Goal: Find specific page/section: Find specific page/section

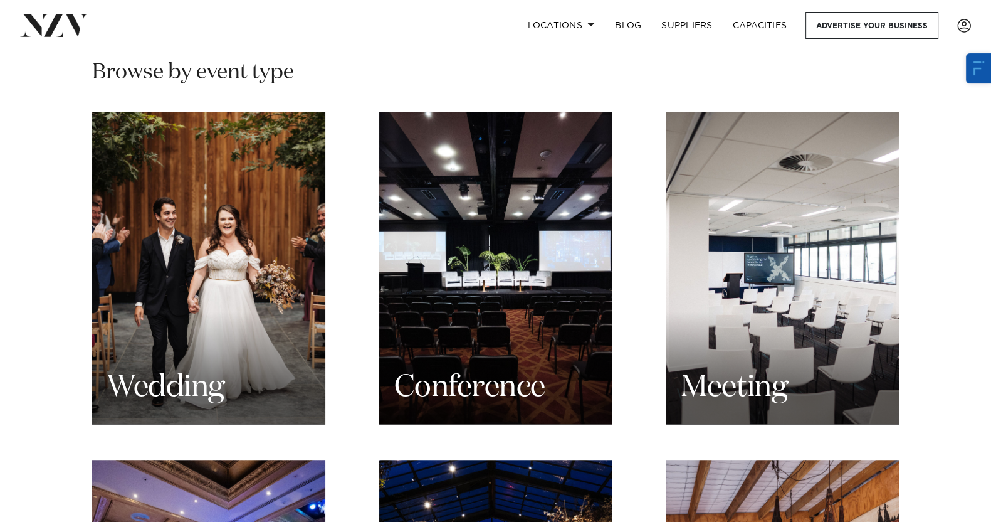
scroll to position [1175, 0]
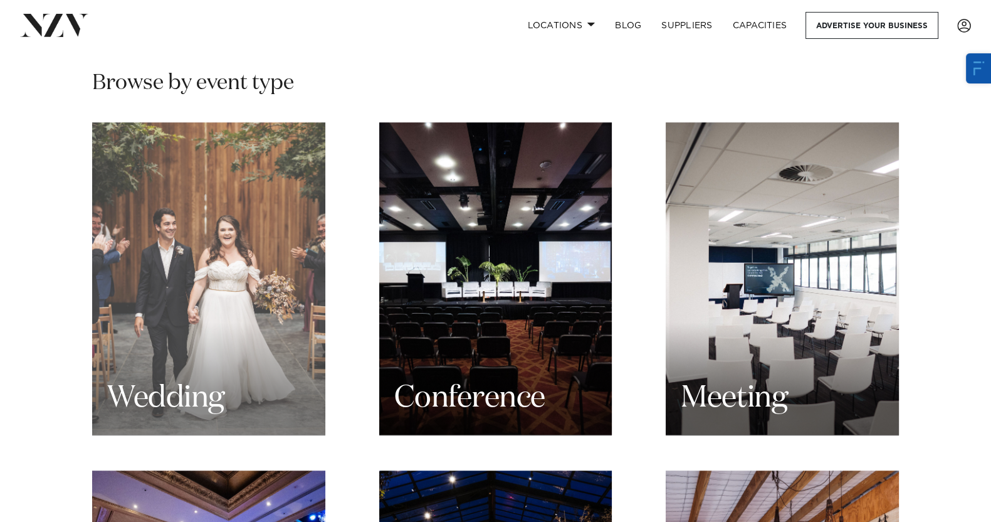
click at [283, 245] on div "Wedding" at bounding box center [208, 278] width 233 height 313
